Goal: Find specific page/section: Find specific page/section

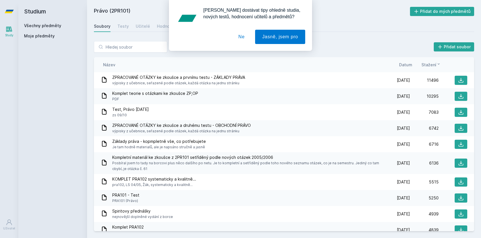
click at [240, 39] on button "Ne" at bounding box center [241, 37] width 21 height 14
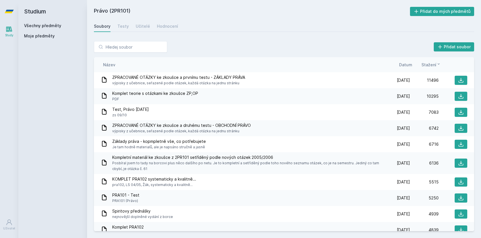
click at [47, 24] on link "Všechny předměty" at bounding box center [42, 25] width 37 height 5
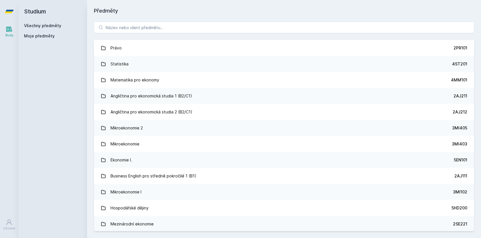
click at [46, 33] on span "Moje předměty" at bounding box center [39, 36] width 31 height 6
click at [46, 37] on span "Moje předměty" at bounding box center [39, 36] width 31 height 6
click at [36, 30] on div "Všechny předměty Moje předměty" at bounding box center [52, 32] width 57 height 18
click at [38, 24] on link "Všechny předměty" at bounding box center [42, 25] width 37 height 5
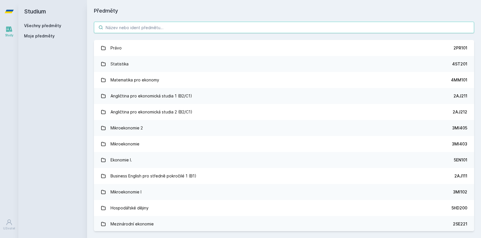
click at [119, 28] on input "search" at bounding box center [284, 27] width 380 height 11
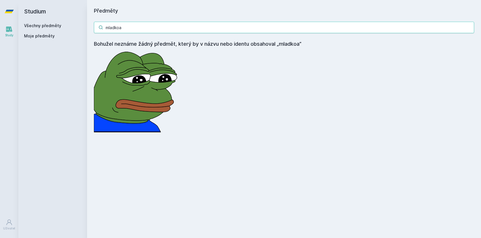
type input "mladkoa"
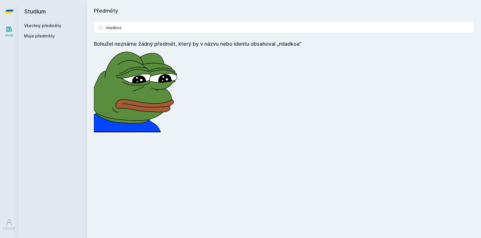
click at [44, 36] on span "Moje předměty" at bounding box center [39, 36] width 31 height 6
click at [44, 31] on div "Všechny předměty Moje předměty" at bounding box center [52, 32] width 57 height 18
click at [45, 24] on link "Všechny předměty" at bounding box center [42, 25] width 37 height 5
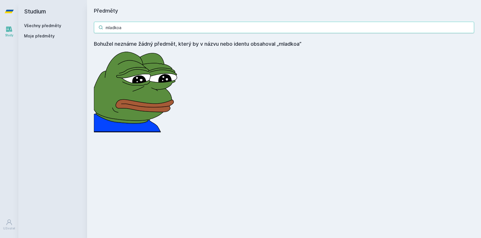
click at [469, 30] on input "mladkoa" at bounding box center [284, 27] width 380 height 11
click at [469, 29] on input "mladkoa" at bounding box center [284, 27] width 380 height 11
click at [468, 25] on input "mladkoa" at bounding box center [284, 27] width 380 height 11
click at [471, 27] on input "mladkoa" at bounding box center [284, 27] width 380 height 11
click at [470, 27] on input "mladkoa" at bounding box center [284, 27] width 380 height 11
